Goal: Task Accomplishment & Management: Use online tool/utility

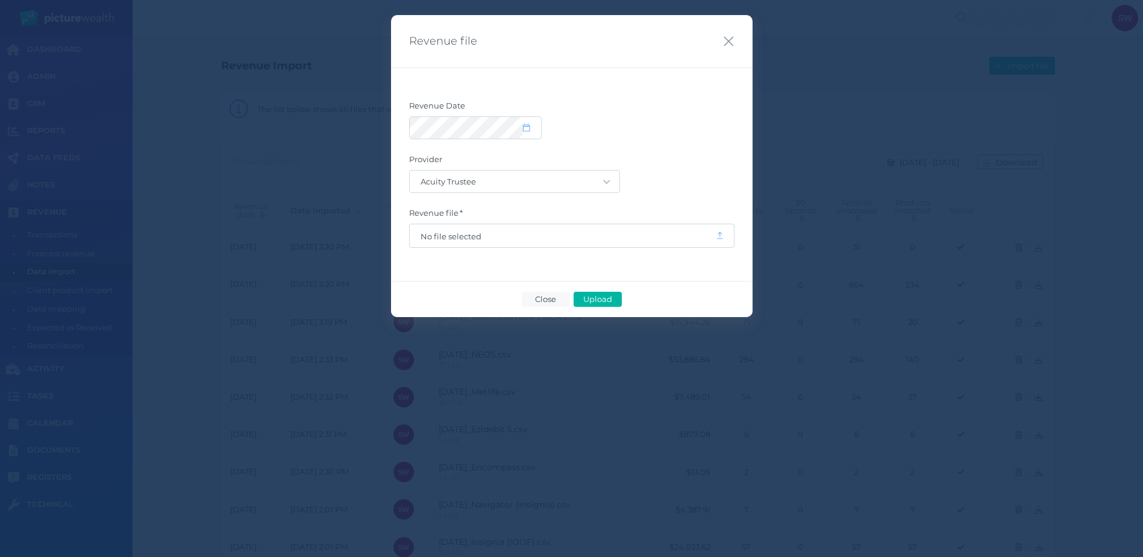
select select "25"
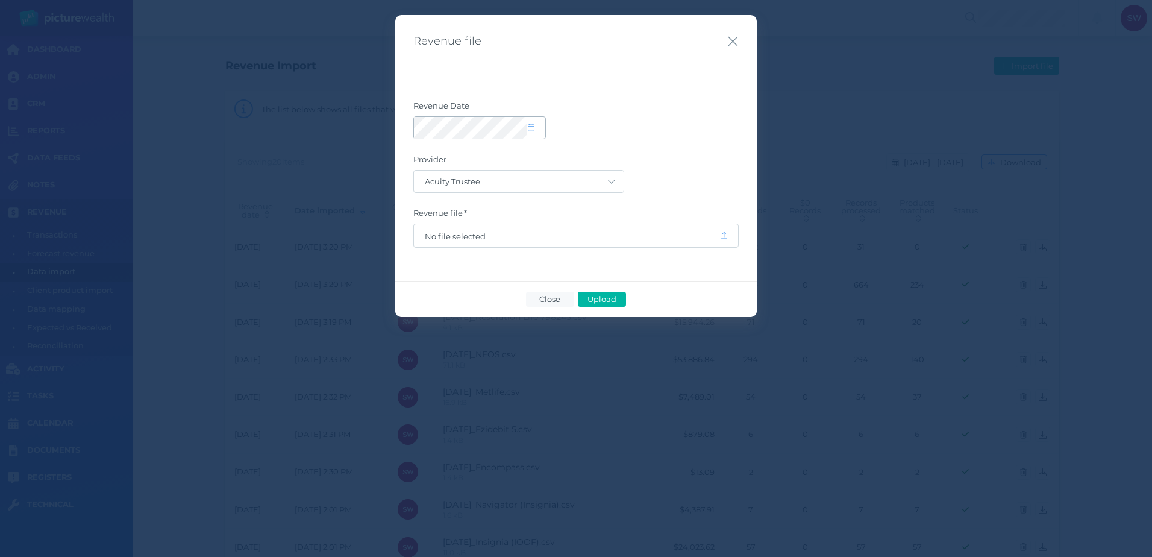
click at [532, 133] on span at bounding box center [536, 128] width 17 height 10
select select "8"
select select "2025"
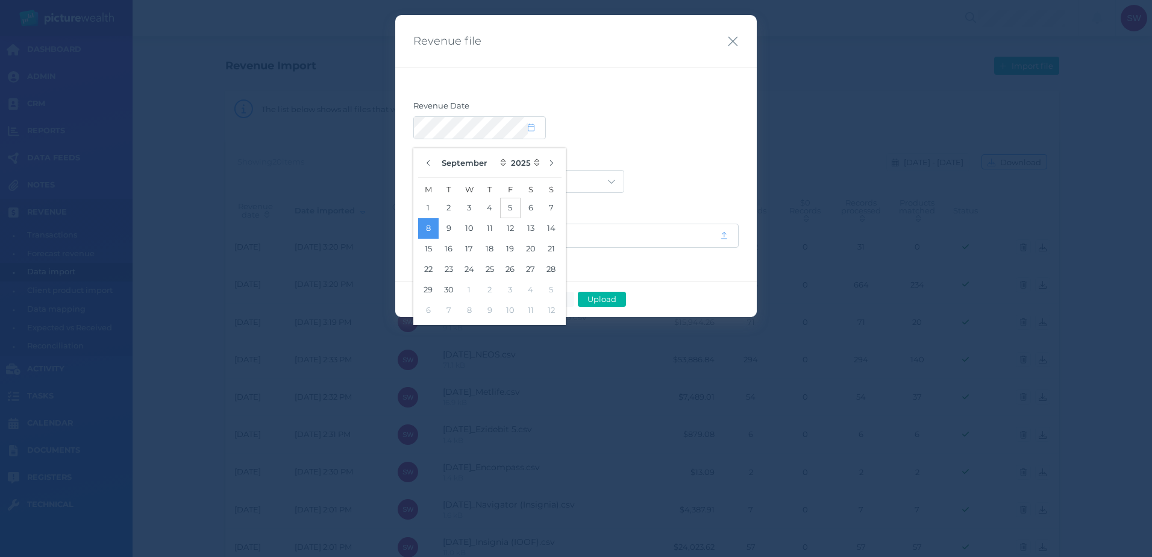
drag, startPoint x: 492, startPoint y: 209, endPoint x: 507, endPoint y: 203, distance: 16.2
click at [492, 208] on button "4" at bounding box center [490, 208] width 20 height 20
click at [733, 124] on div at bounding box center [575, 127] width 325 height 23
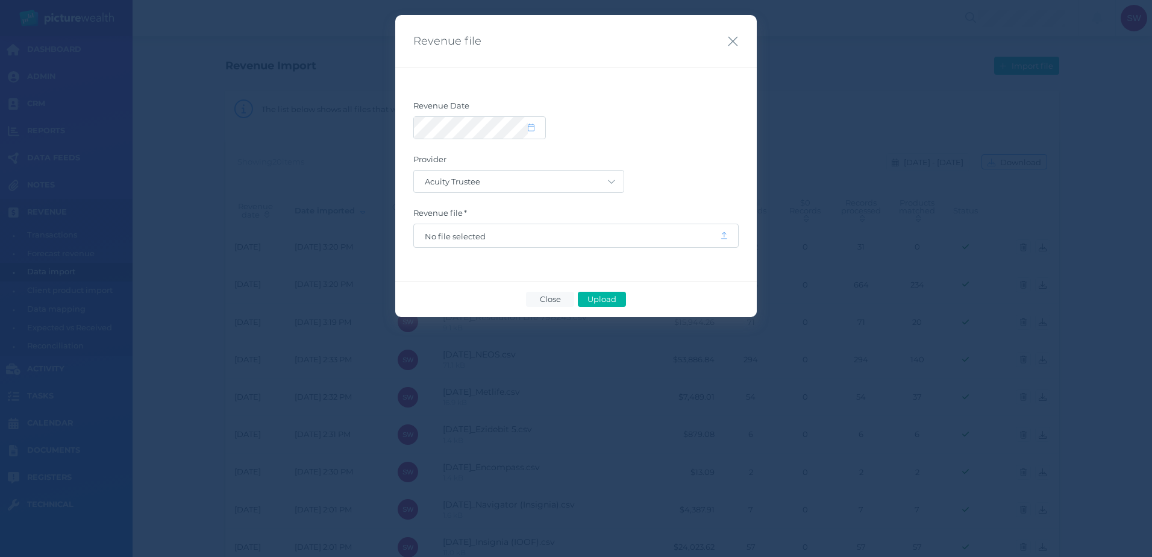
click at [628, 169] on label "Provider" at bounding box center [575, 162] width 325 height 16
click at [609, 177] on select "Acuity Trustee AIA Australia AMG Super AMP ASGARD Asteron Life Australian Retir…" at bounding box center [519, 182] width 210 height 22
select select "70"
click at [414, 171] on select "Acuity Trustee AIA Australia AMG Super AMP ASGARD Asteron Life Australian Retir…" at bounding box center [519, 182] width 210 height 22
click at [586, 239] on span "No file selected" at bounding box center [567, 236] width 285 height 10
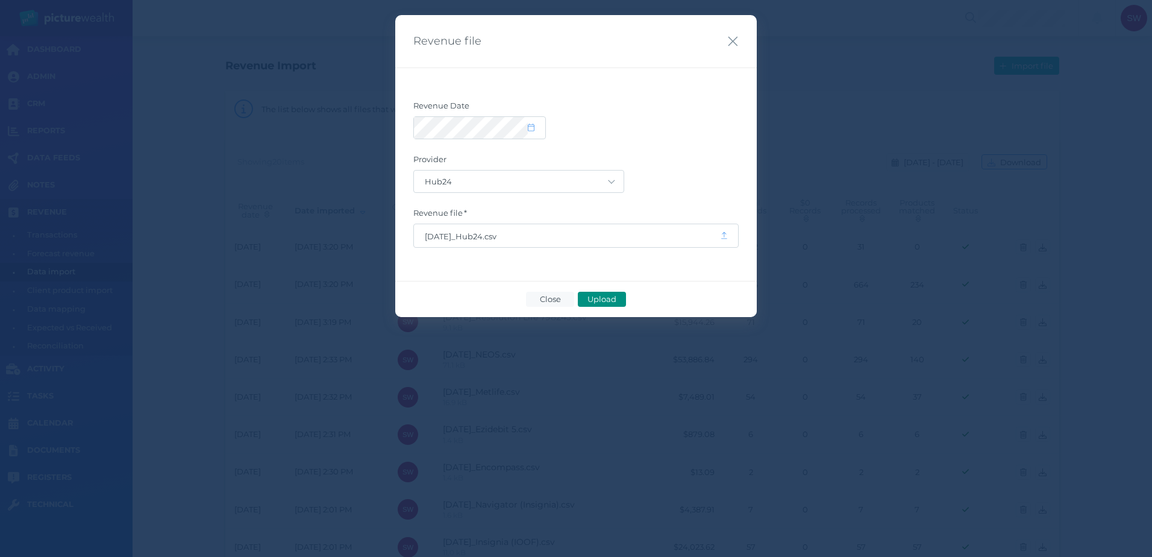
click at [599, 293] on button "Upload" at bounding box center [602, 299] width 48 height 15
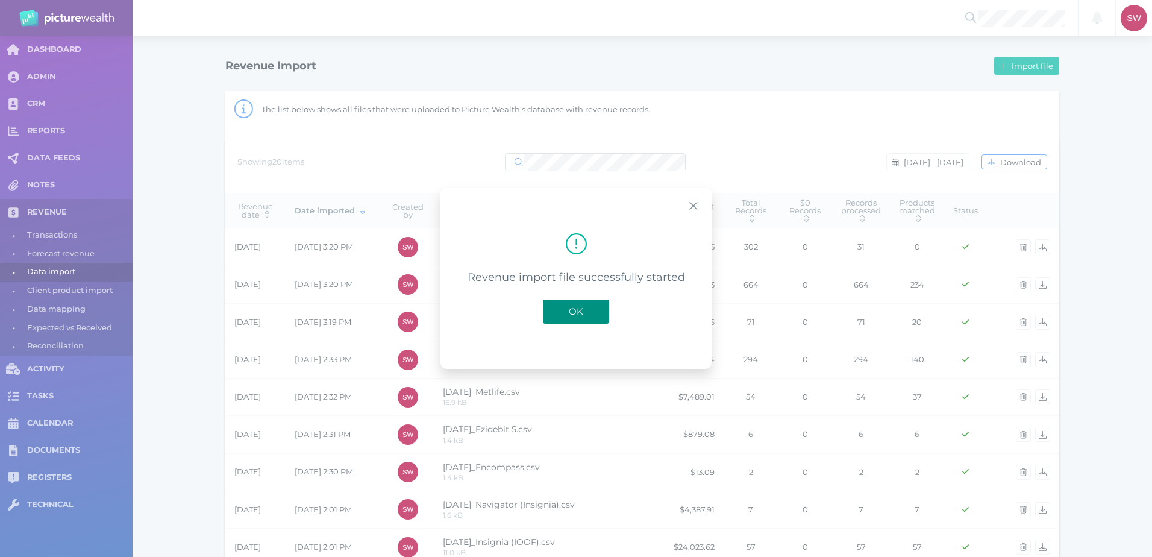
click at [586, 313] on span "OK" at bounding box center [576, 311] width 27 height 11
